Goal: Task Accomplishment & Management: Use online tool/utility

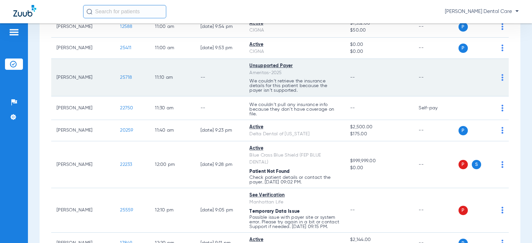
scroll to position [432, 0]
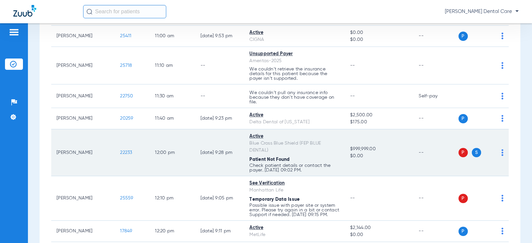
click at [121, 151] on span "22233" at bounding box center [126, 152] width 12 height 5
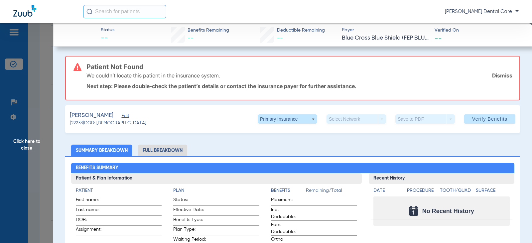
click at [128, 114] on span "Edit" at bounding box center [125, 116] width 6 height 6
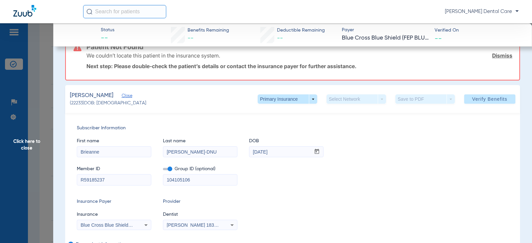
scroll to position [0, 0]
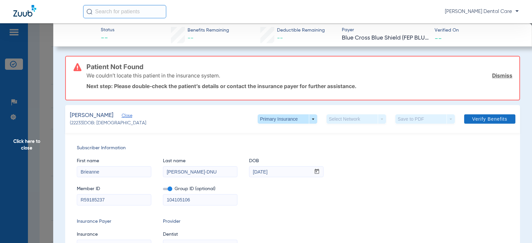
click at [483, 120] on span "Verify Benefits" at bounding box center [489, 118] width 35 height 5
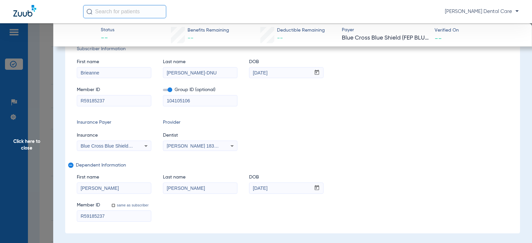
scroll to position [100, 0]
click at [209, 71] on input "[PERSON_NAME]-DNU" at bounding box center [200, 72] width 74 height 11
type input "[PERSON_NAME]"
click at [170, 89] on span at bounding box center [167, 89] width 9 height 2
click at [163, 90] on input "checkbox" at bounding box center [163, 90] width 0 height 0
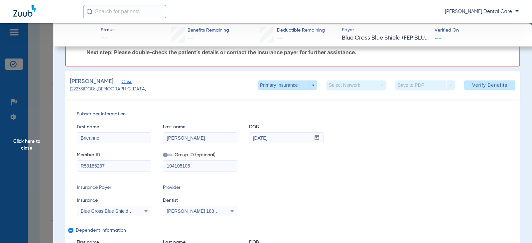
scroll to position [33, 0]
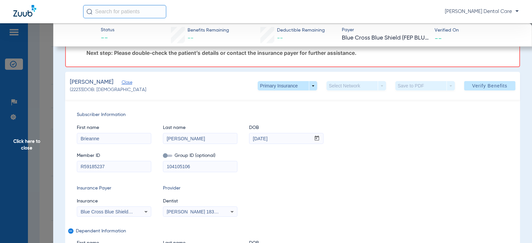
click at [500, 86] on span "Verify Benefits" at bounding box center [489, 85] width 35 height 5
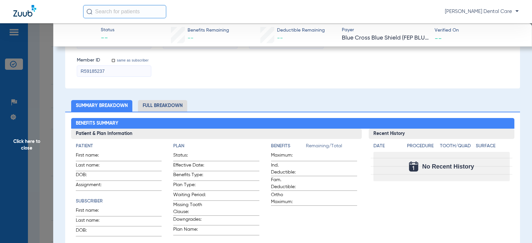
scroll to position [233, 0]
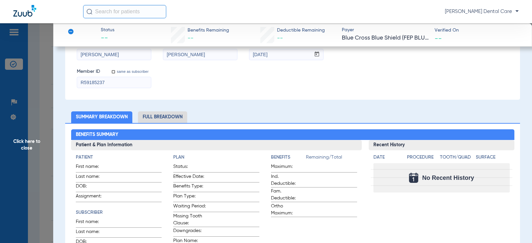
click at [164, 117] on li "Full Breakdown" at bounding box center [162, 117] width 49 height 12
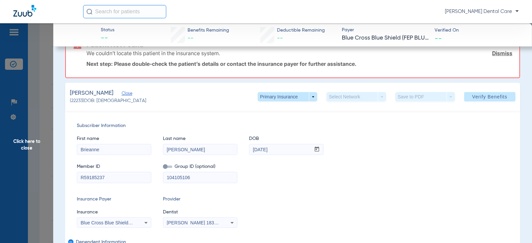
scroll to position [33, 0]
